Goal: Book appointment/travel/reservation

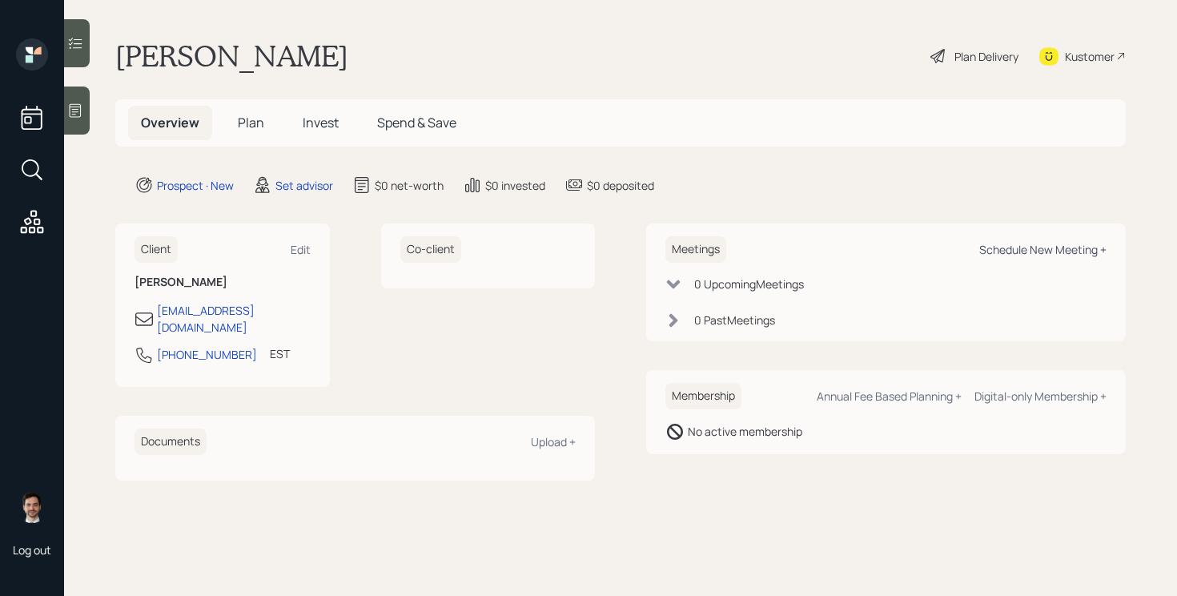
click at [1035, 243] on div "Schedule New Meeting +" at bounding box center [1042, 249] width 127 height 15
select select "round-[PERSON_NAME]"
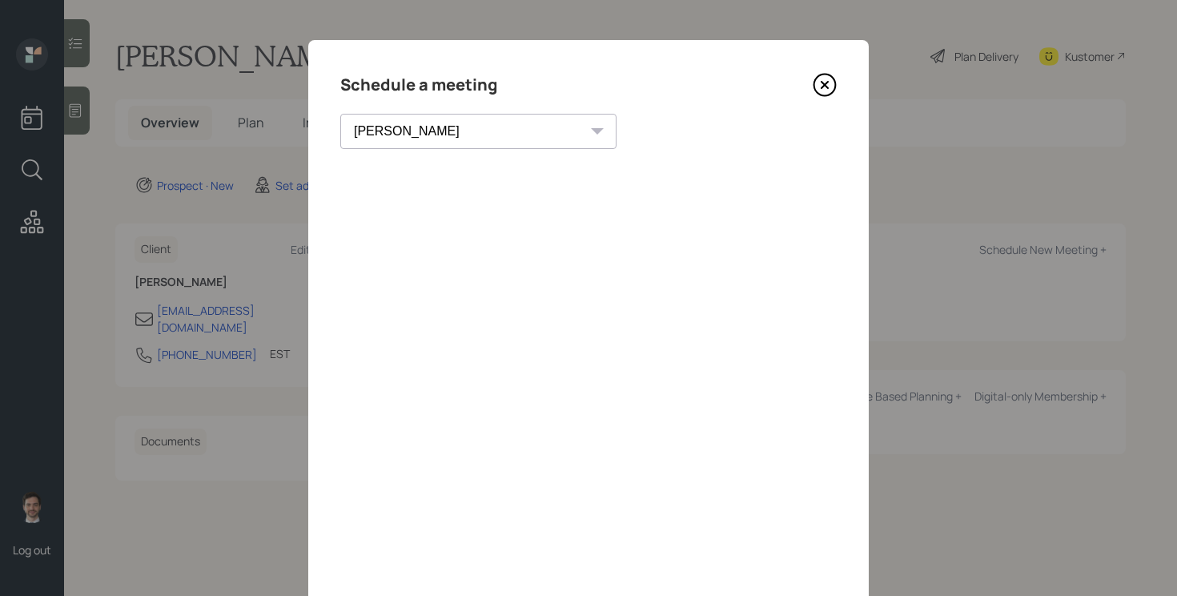
click at [822, 86] on icon at bounding box center [825, 85] width 6 height 6
